Goal: Transaction & Acquisition: Purchase product/service

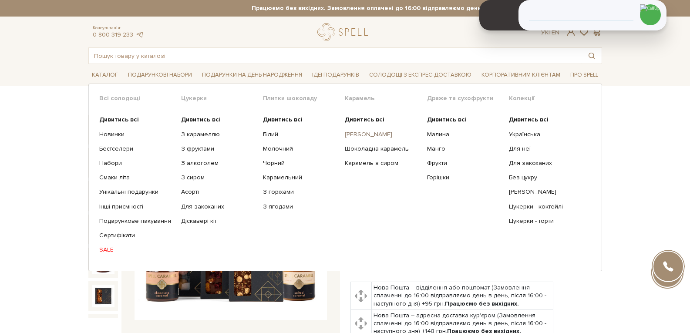
click at [360, 136] on link "[PERSON_NAME]" at bounding box center [382, 135] width 75 height 8
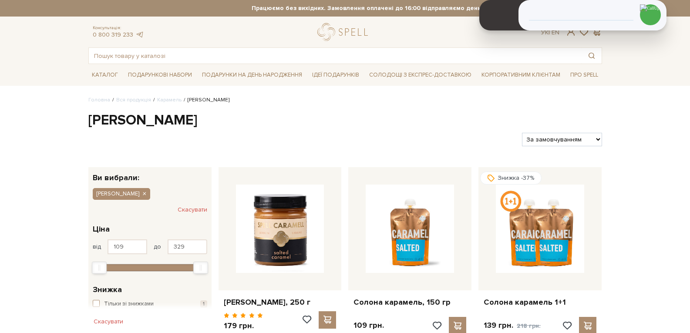
click at [287, 255] on img at bounding box center [280, 229] width 88 height 88
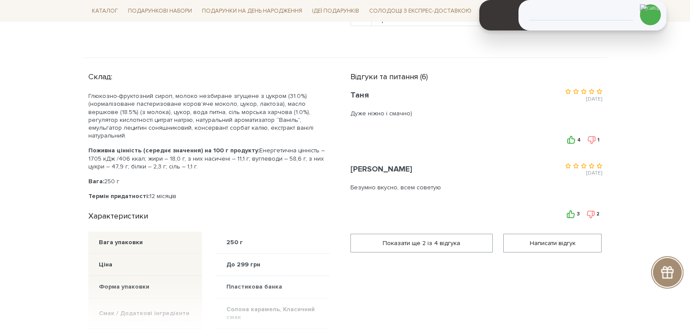
scroll to position [435, 0]
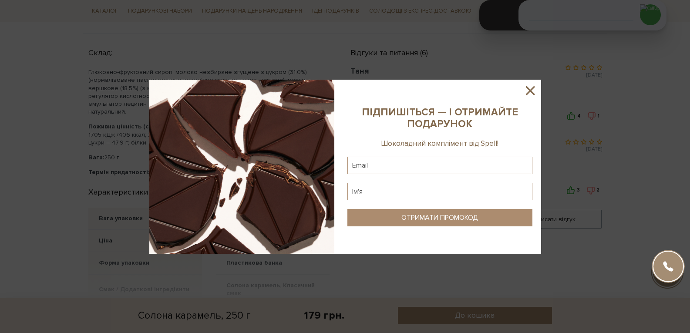
click at [688, 176] on div at bounding box center [345, 166] width 690 height 333
